Goal: Task Accomplishment & Management: Manage account settings

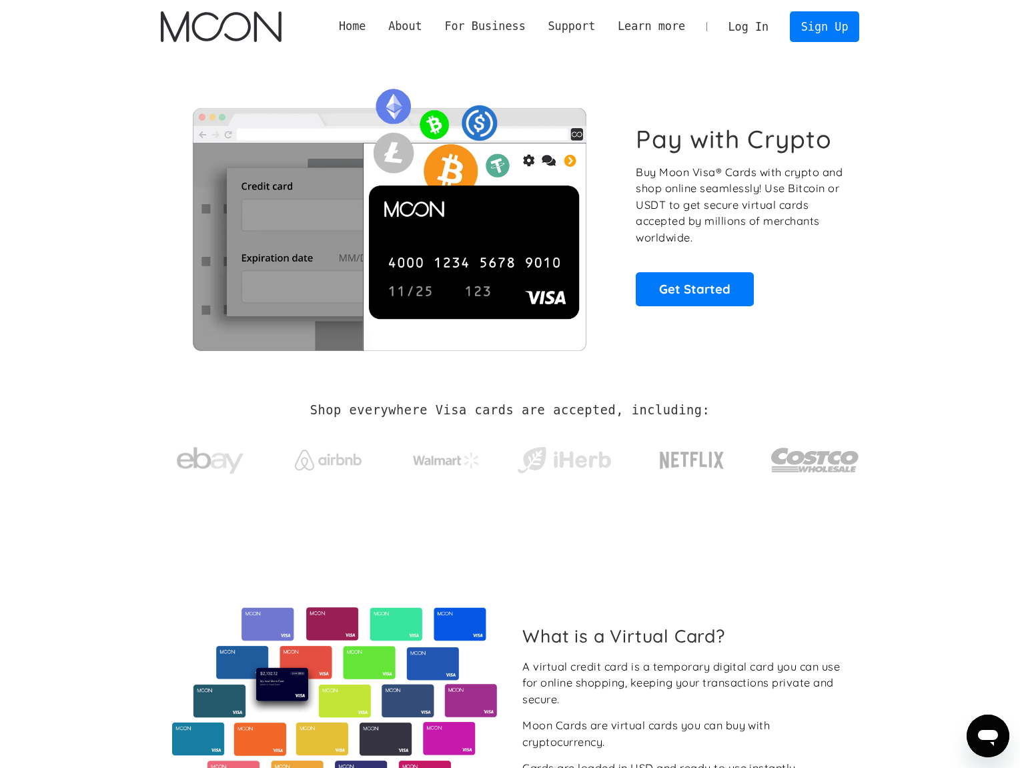
click at [751, 34] on link "Log In" at bounding box center [748, 26] width 63 height 29
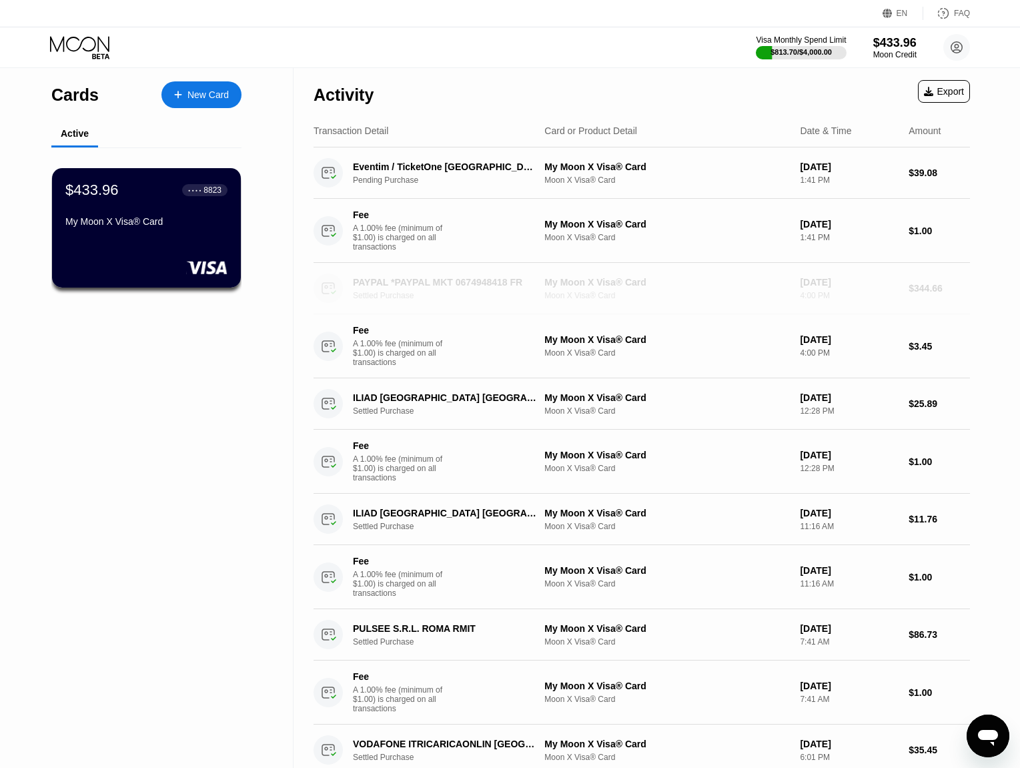
click at [562, 283] on div "My Moon X Visa® Card" at bounding box center [666, 282] width 245 height 11
